Goal: Information Seeking & Learning: Compare options

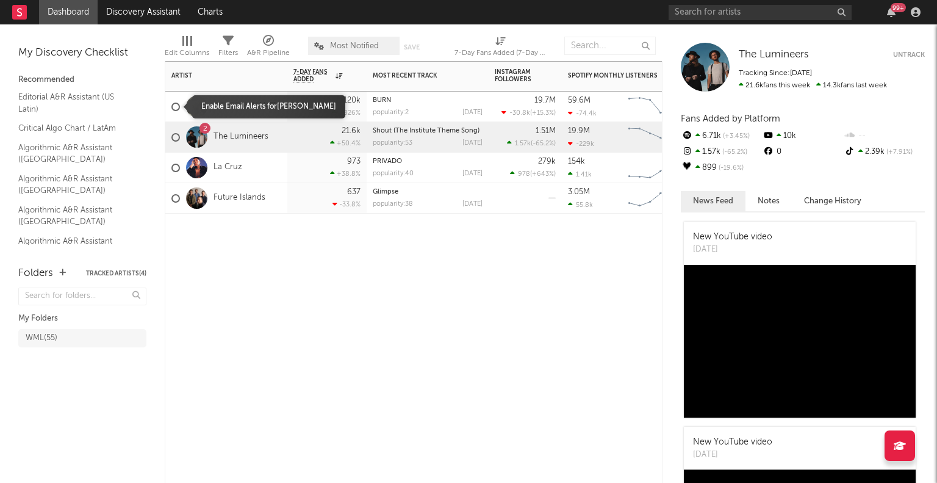
click at [175, 109] on div at bounding box center [175, 107] width 9 height 9
click at [171, 109] on input "checkbox" at bounding box center [171, 106] width 0 height 11
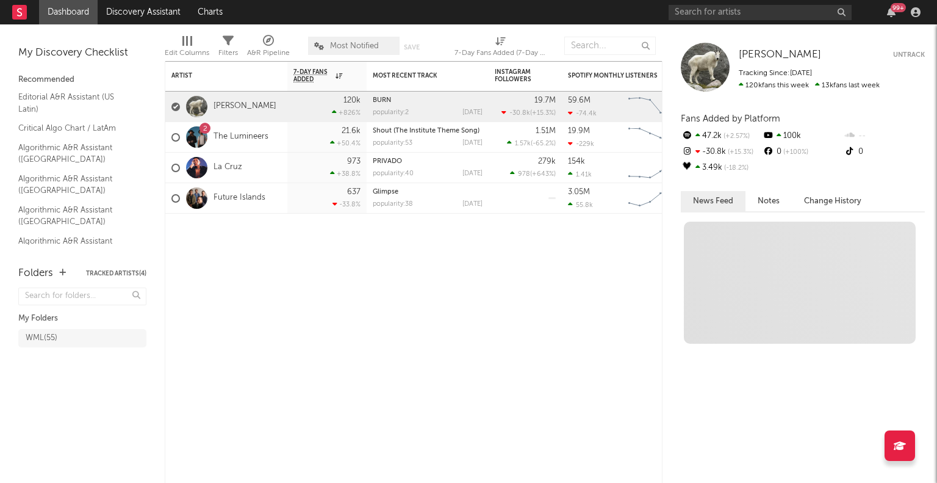
click at [900, 53] on button "Untrack" at bounding box center [909, 55] width 32 height 12
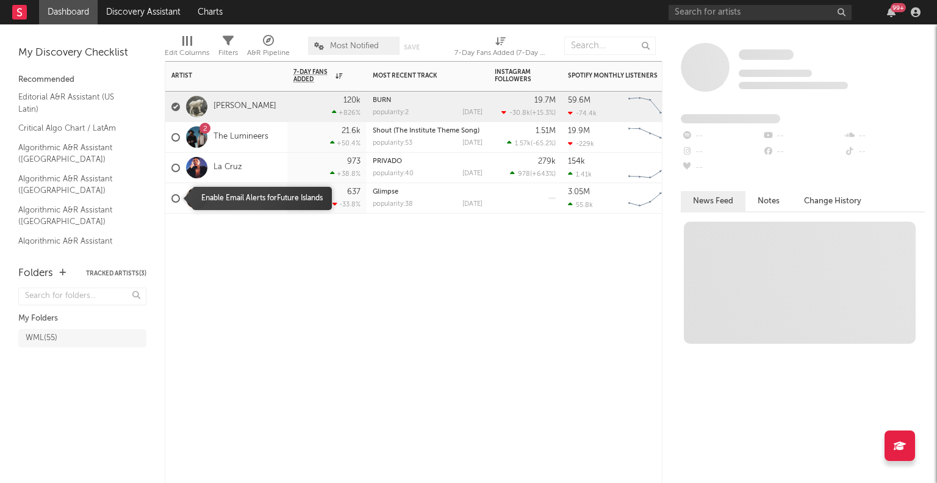
click at [171, 198] on div at bounding box center [175, 198] width 9 height 9
click at [171, 198] on input "checkbox" at bounding box center [171, 198] width 0 height 11
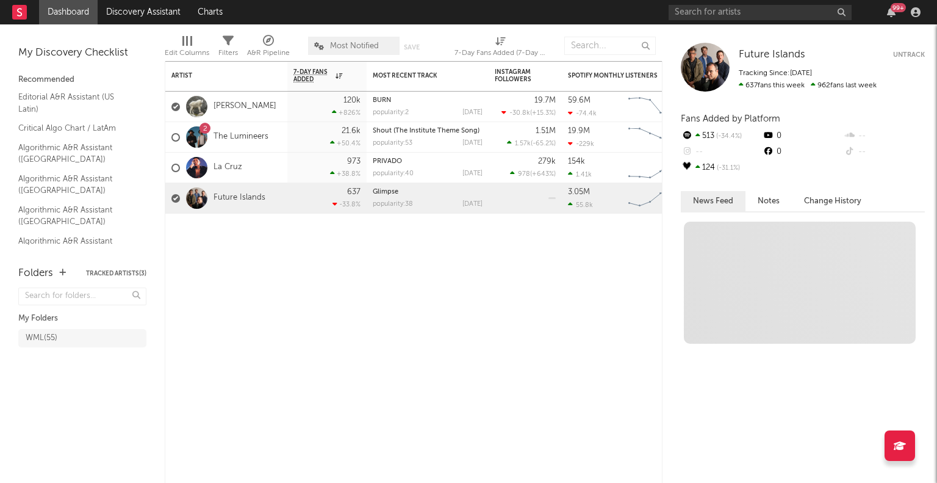
click at [906, 60] on button "Untrack" at bounding box center [909, 55] width 32 height 12
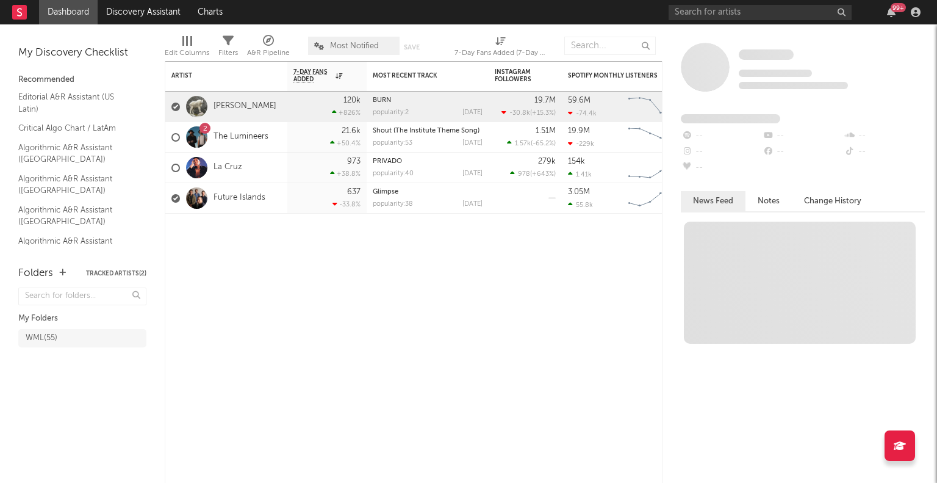
click at [711, 20] on div "99 +" at bounding box center [797, 12] width 256 height 24
click at [706, 15] on input "text" at bounding box center [760, 12] width 183 height 15
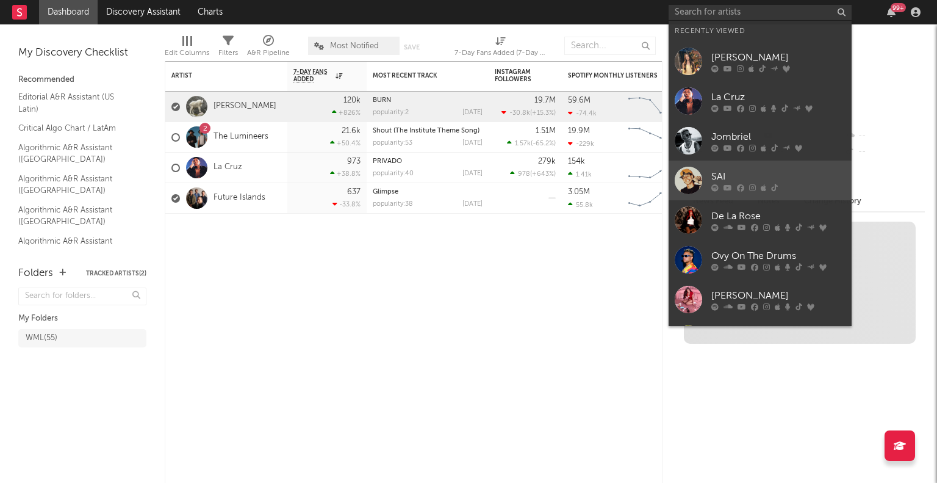
click at [693, 173] on div at bounding box center [688, 180] width 27 height 27
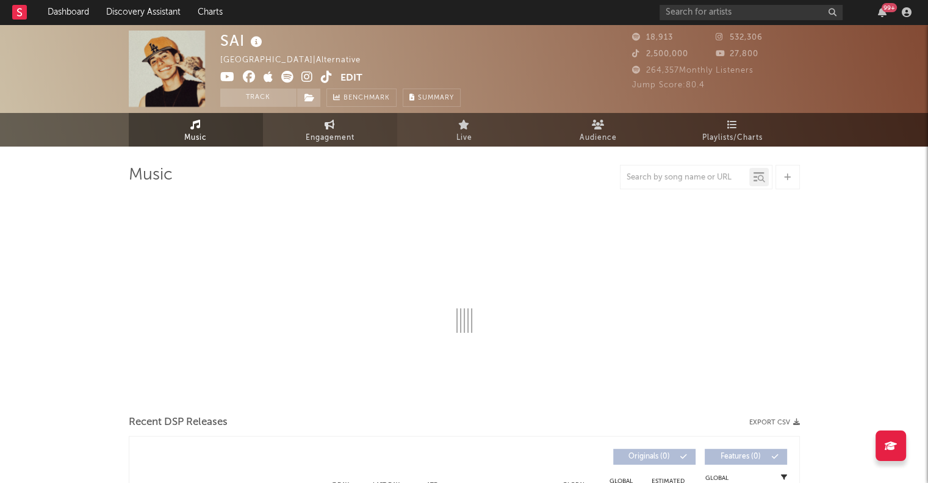
select select "6m"
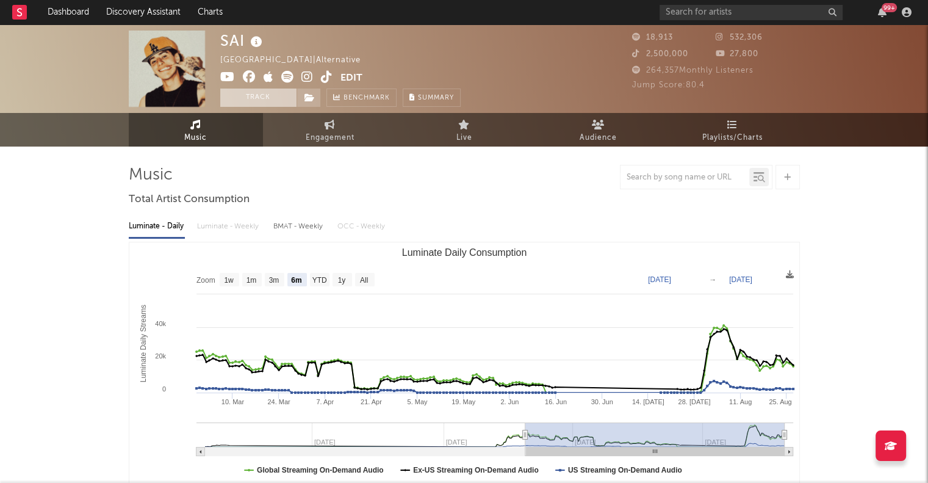
click at [264, 95] on button "Track" at bounding box center [258, 97] width 76 height 18
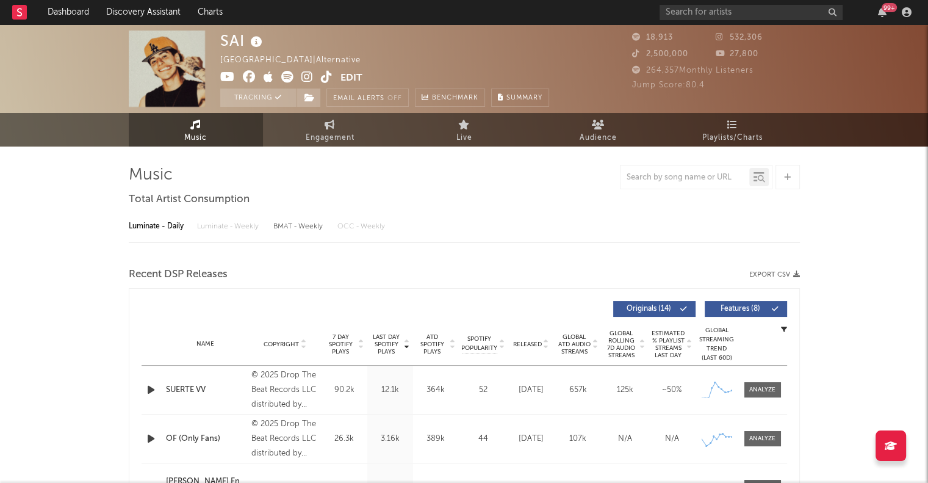
select select "6m"
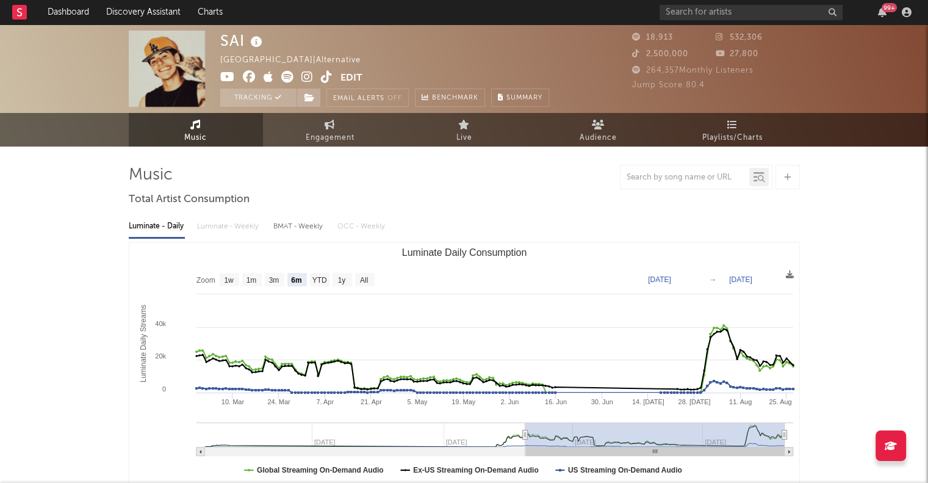
click at [292, 137] on link "Engagement" at bounding box center [330, 130] width 134 height 34
select select "1w"
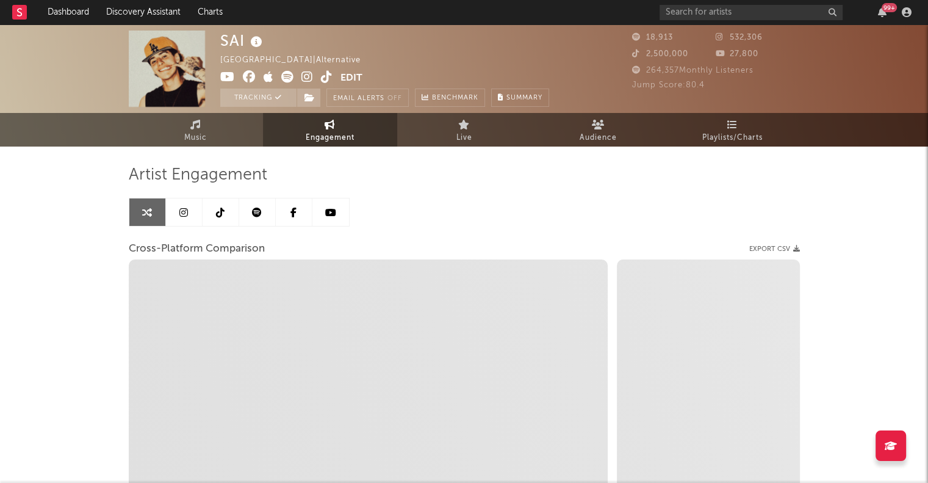
select select "1m"
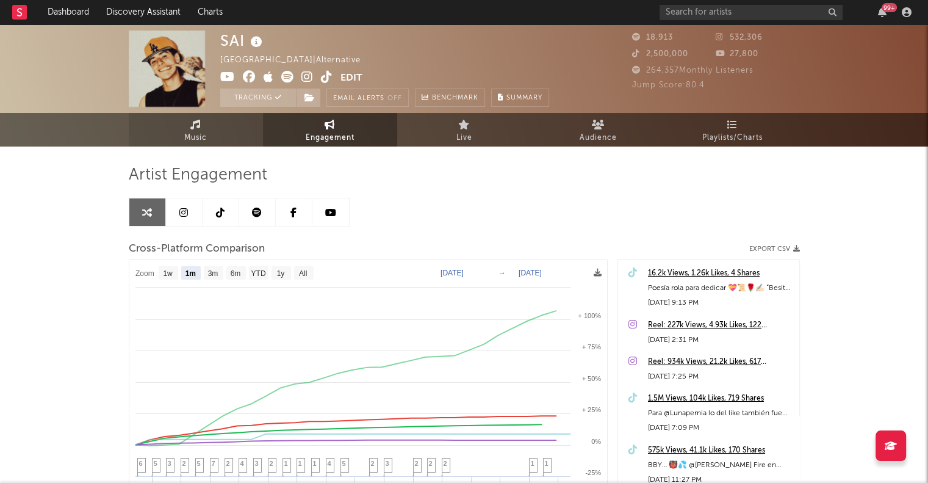
click at [195, 132] on span "Music" at bounding box center [195, 138] width 23 height 15
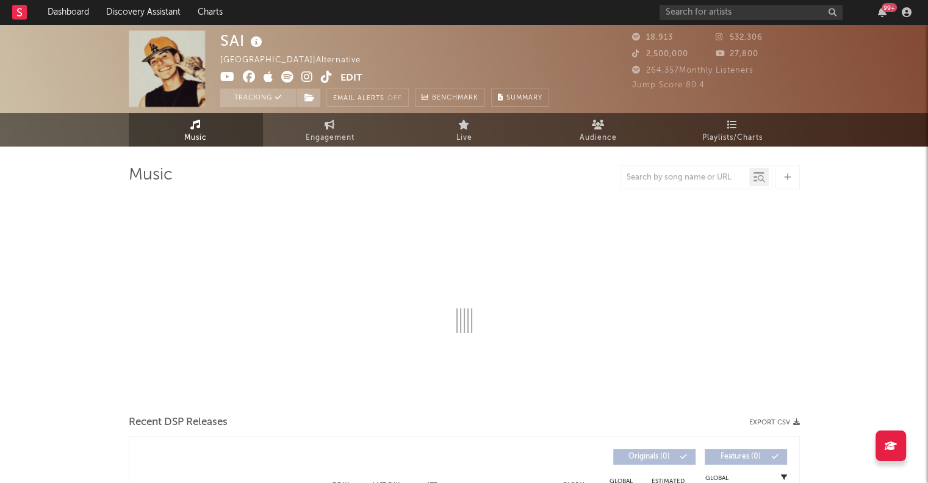
select select "6m"
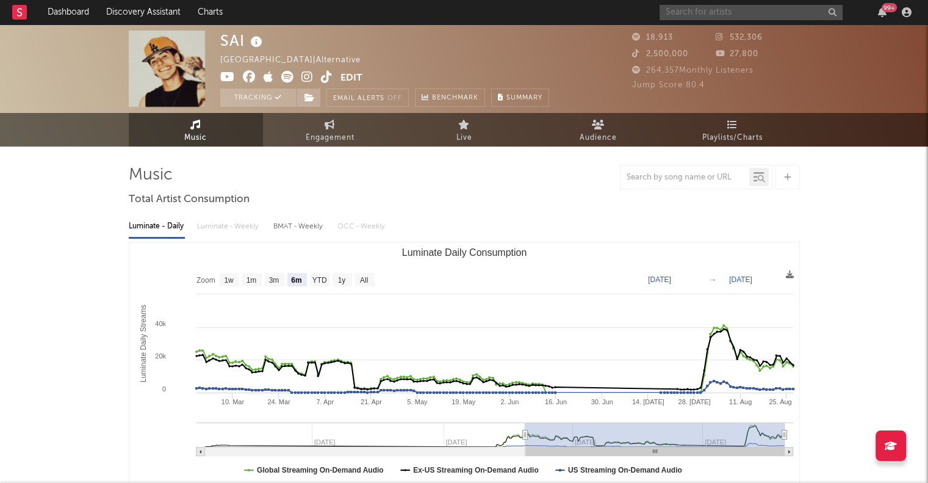
click at [690, 11] on input "text" at bounding box center [751, 12] width 183 height 15
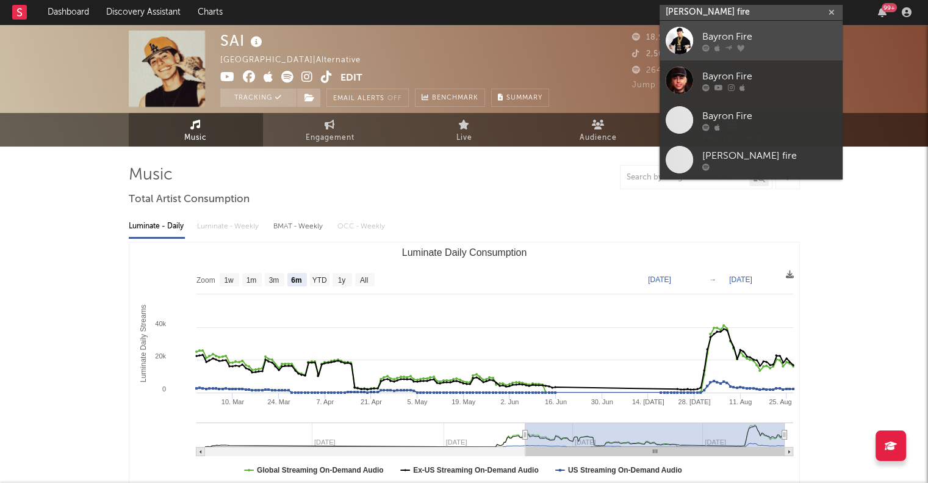
type input "[PERSON_NAME] fire"
click at [677, 38] on div at bounding box center [679, 40] width 27 height 27
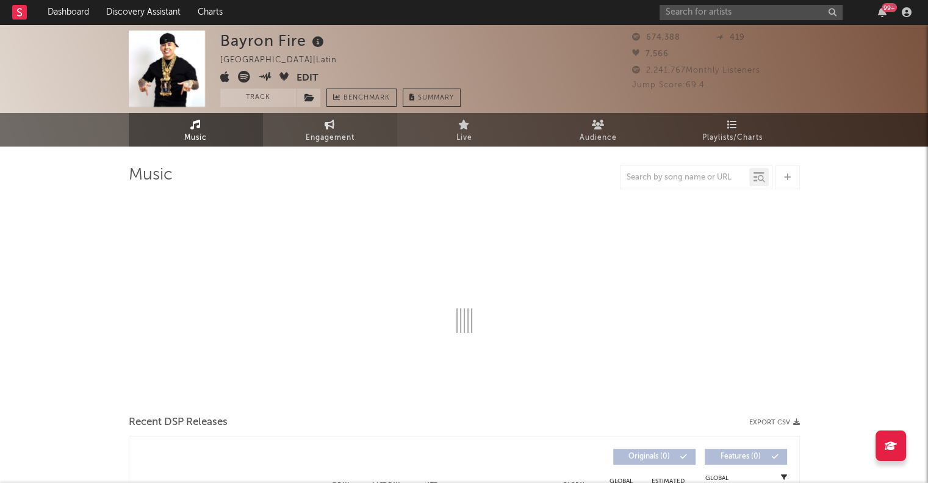
click at [325, 143] on span "Engagement" at bounding box center [330, 138] width 49 height 15
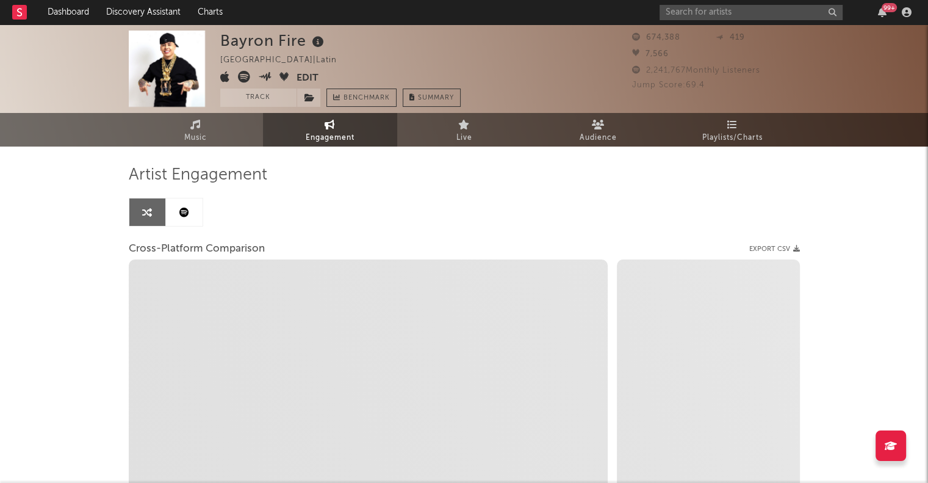
select select "1w"
select select "1m"
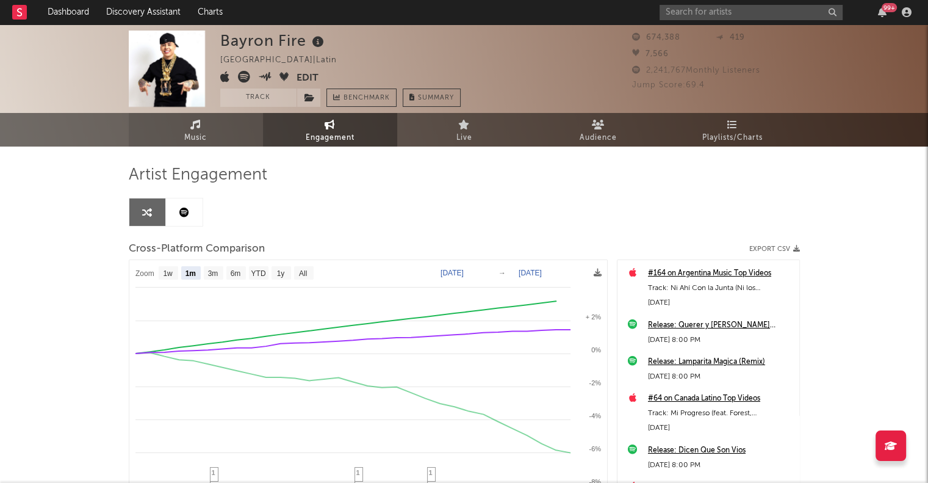
click at [221, 131] on link "Music" at bounding box center [196, 130] width 134 height 34
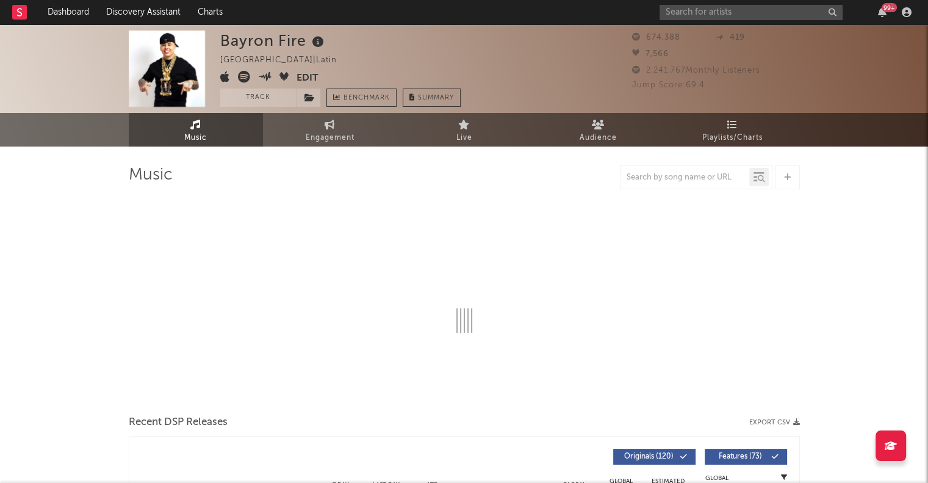
select select "6m"
